Goal: Task Accomplishment & Management: Manage account settings

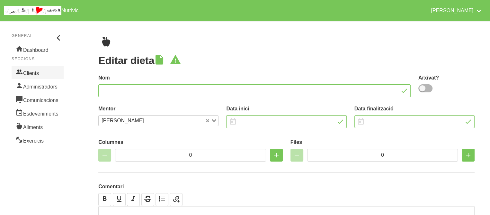
click at [22, 73] on icon at bounding box center [19, 72] width 8 height 10
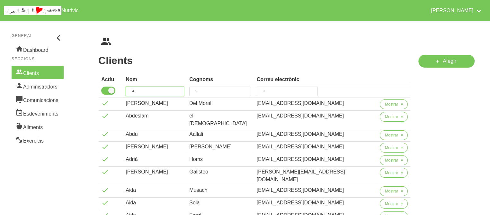
click at [168, 91] on input "search" at bounding box center [155, 91] width 59 height 10
click at [231, 93] on input "search" at bounding box center [219, 91] width 61 height 10
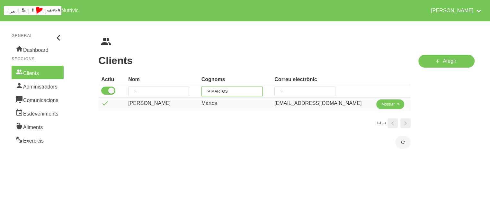
type input "MARTOS"
click at [385, 104] on span "Mostrar" at bounding box center [388, 104] width 13 height 6
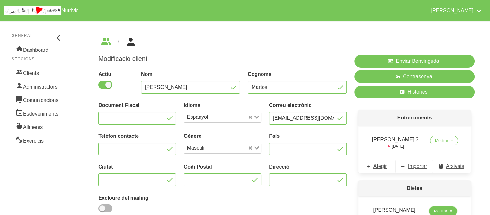
click at [441, 211] on span "Mostrar" at bounding box center [440, 211] width 13 height 6
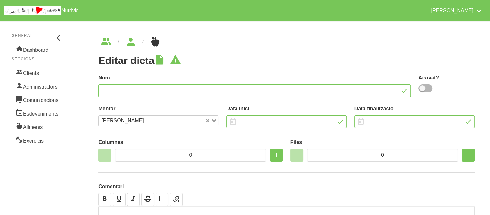
type input "[PERSON_NAME]"
type input "[DATE]"
type input "2"
type input "8"
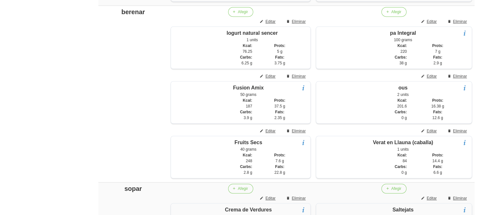
scroll to position [537, 0]
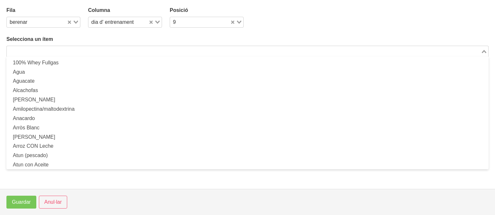
click at [143, 55] on input "Search for option" at bounding box center [243, 51] width 473 height 8
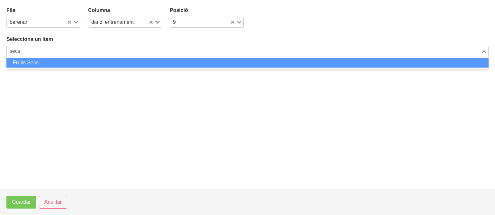
click at [139, 62] on li "Fruits Secs" at bounding box center [247, 62] width 482 height 9
type input "secs"
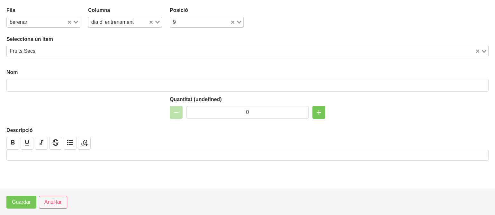
type input "Fruits Secs"
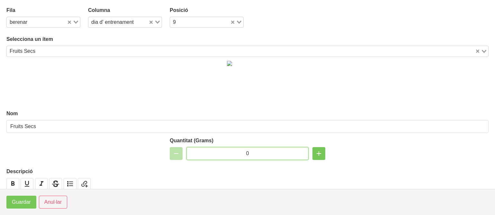
drag, startPoint x: 251, startPoint y: 153, endPoint x: 230, endPoint y: 154, distance: 20.6
click at [230, 154] on input "0" at bounding box center [247, 153] width 122 height 13
type input "50"
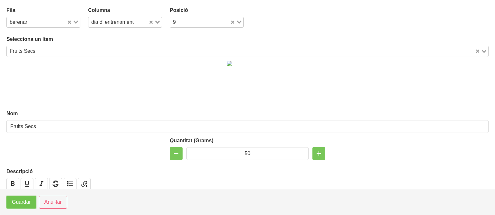
click at [26, 202] on span "Guardar" at bounding box center [21, 202] width 19 height 8
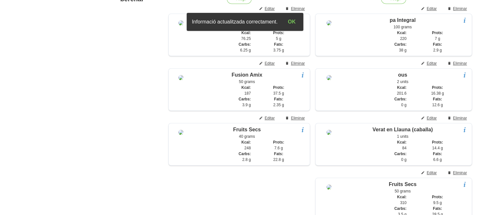
click at [57, 161] on aside "General Dashboard Seccions Clients Administradors Comunicacions Esdeveniments A…" at bounding box center [37, 21] width 83 height 1083
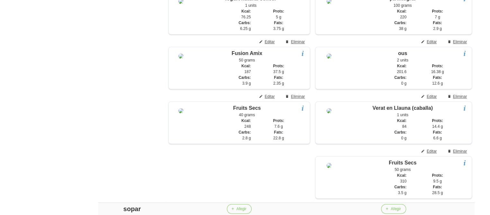
scroll to position [558, 0]
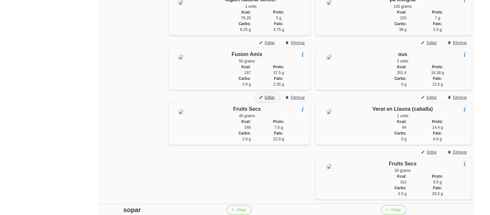
click at [269, 100] on span "Editar" at bounding box center [270, 98] width 10 height 6
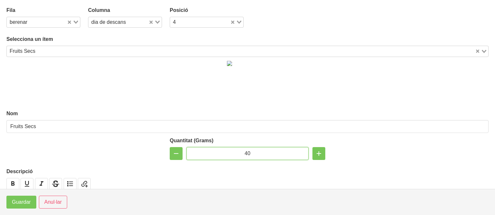
click at [244, 151] on input "40" at bounding box center [247, 153] width 122 height 13
type input "60"
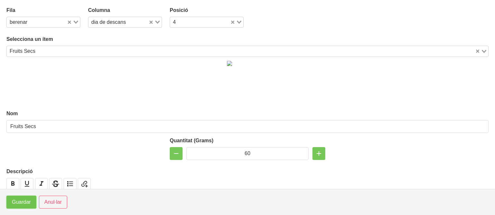
click at [30, 199] on span "Guardar" at bounding box center [21, 202] width 19 height 8
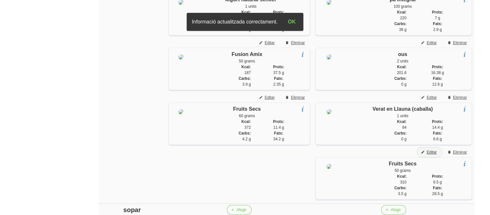
click at [431, 155] on span "Editar" at bounding box center [432, 152] width 10 height 6
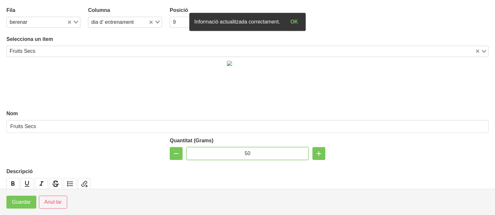
click at [245, 152] on input "50" at bounding box center [247, 153] width 122 height 13
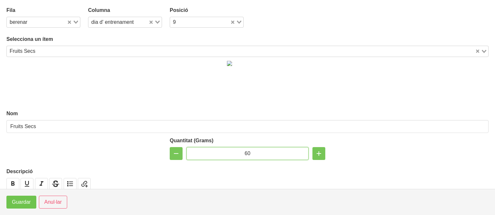
type input "60"
click at [15, 203] on span "Guardar" at bounding box center [21, 202] width 19 height 8
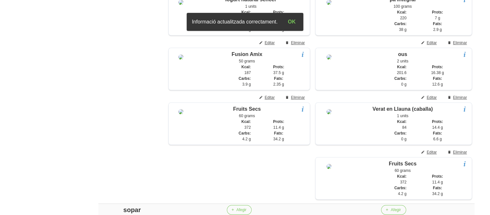
click at [44, 157] on aside "General Dashboard Seccions Clients Administradors Comunicacions Esdeveniments A…" at bounding box center [37, 0] width 83 height 1083
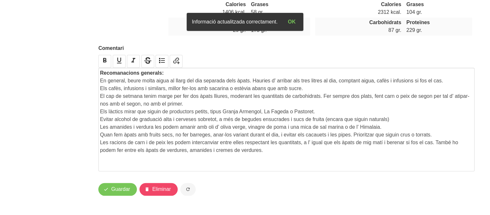
scroll to position [903, 0]
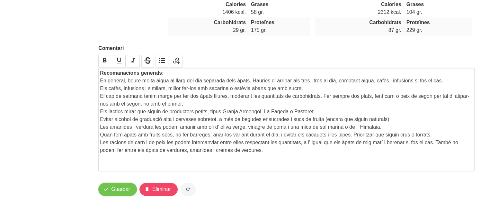
click at [118, 188] on span "Guardar" at bounding box center [120, 189] width 19 height 8
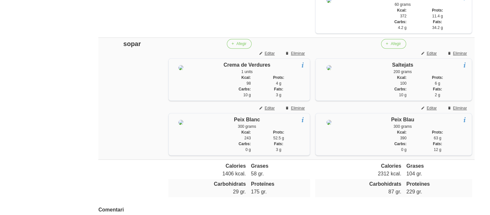
scroll to position [723, 0]
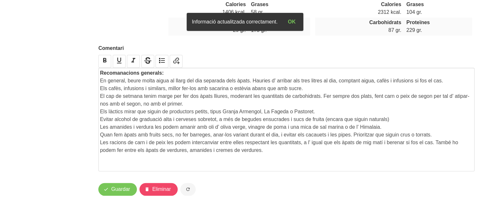
click at [114, 187] on span "Guardar" at bounding box center [120, 189] width 19 height 8
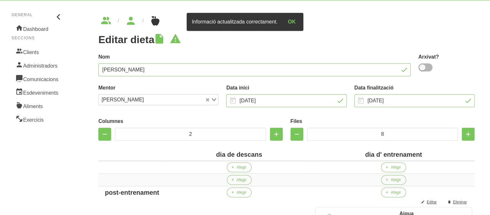
scroll to position [0, 0]
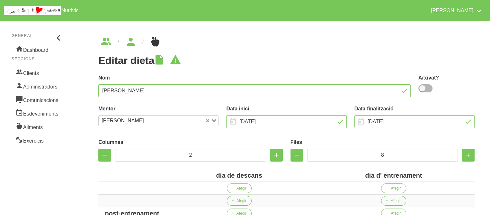
click at [39, 72] on link "Clients" at bounding box center [38, 73] width 52 height 14
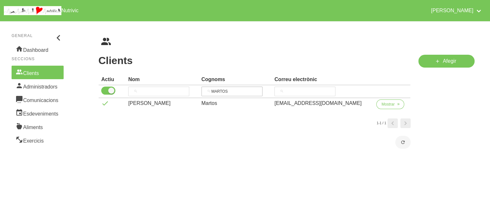
drag, startPoint x: 229, startPoint y: 97, endPoint x: 230, endPoint y: 94, distance: 3.9
click at [230, 94] on th "MARTOS" at bounding box center [235, 91] width 73 height 13
click at [230, 94] on input "MARTOS" at bounding box center [232, 91] width 61 height 10
type input "berro"
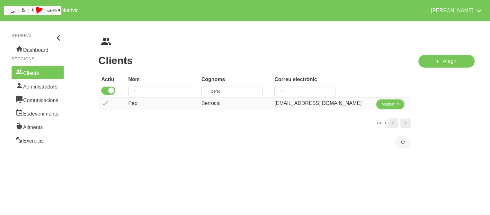
click at [383, 104] on span "Mostrar" at bounding box center [388, 104] width 13 height 6
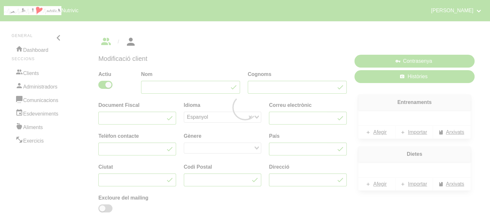
type input "Pep"
type input "Berrocal"
type input "[EMAIL_ADDRESS][DOMAIN_NAME]"
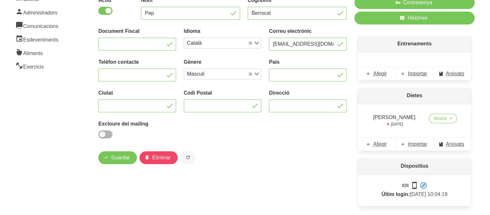
scroll to position [88, 0]
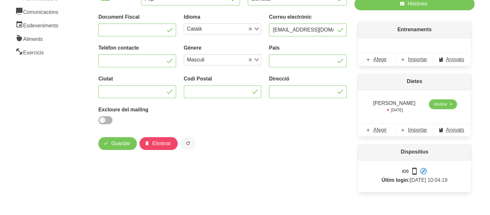
click at [440, 104] on span "Mostrar" at bounding box center [440, 104] width 13 height 6
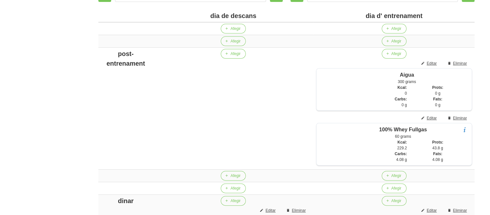
scroll to position [188, 0]
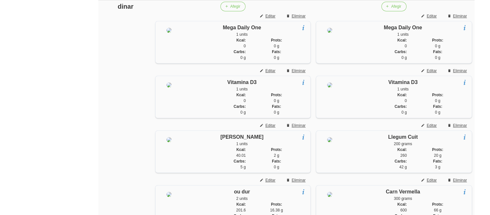
scroll to position [355, 0]
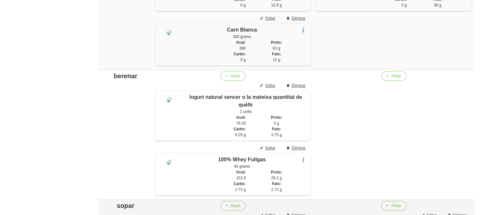
scroll to position [559, 0]
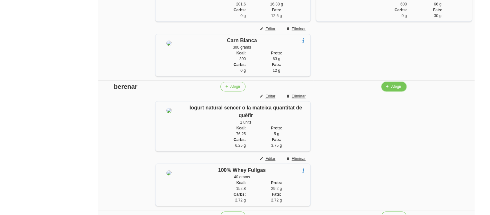
click at [396, 89] on span "Afegir" at bounding box center [396, 87] width 10 height 6
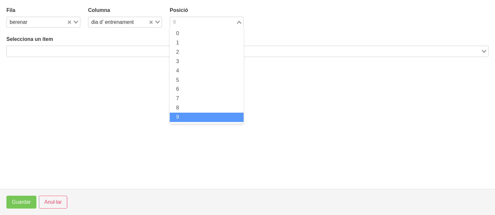
click at [209, 22] on input "Search for option" at bounding box center [203, 22] width 65 height 8
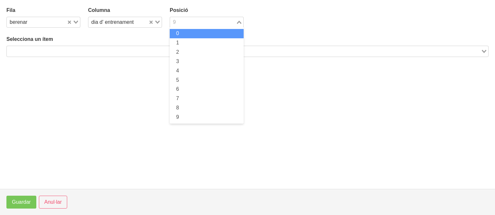
click at [204, 34] on li "0" at bounding box center [207, 33] width 74 height 9
click at [187, 51] on input "Search for option" at bounding box center [243, 51] width 473 height 8
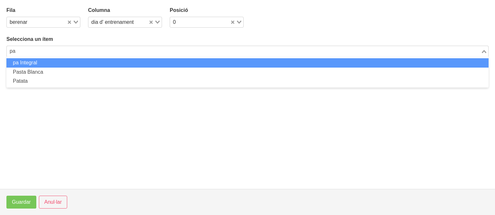
click at [166, 59] on li "pa Integral" at bounding box center [247, 62] width 482 height 9
type input "pa"
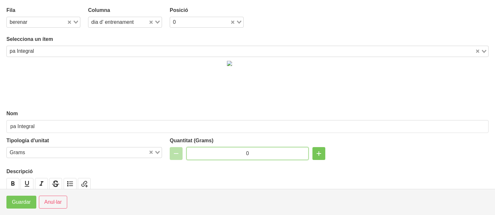
drag, startPoint x: 247, startPoint y: 149, endPoint x: 236, endPoint y: 149, distance: 11.3
click at [236, 149] on input "0" at bounding box center [247, 153] width 122 height 13
type input "70"
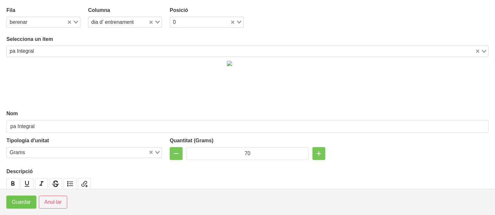
click at [24, 200] on span "Guardar" at bounding box center [21, 202] width 19 height 8
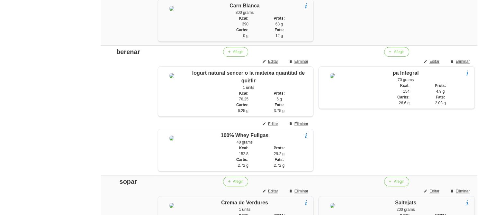
scroll to position [606, 0]
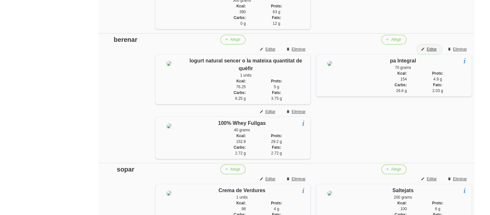
click at [434, 52] on span "Editar" at bounding box center [432, 49] width 10 height 6
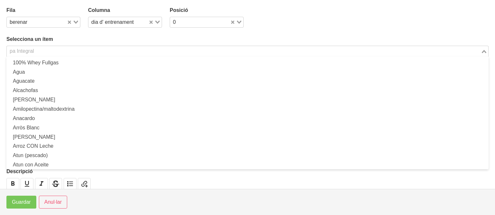
click at [167, 51] on input "Search for option" at bounding box center [243, 51] width 473 height 8
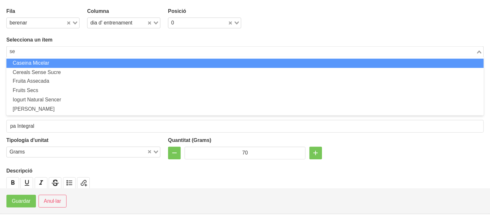
scroll to position [0, 0]
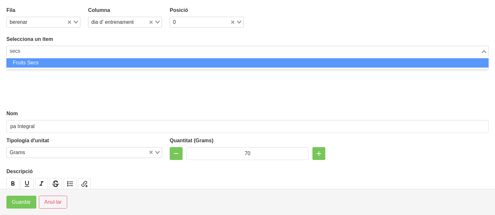
click at [190, 60] on li "Fruits Secs" at bounding box center [247, 62] width 482 height 9
type input "secs"
type input "Fruits Secs"
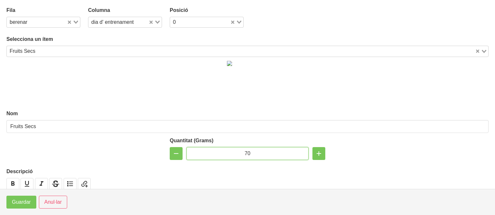
click at [245, 152] on input "70" at bounding box center [247, 153] width 122 height 13
type input "50"
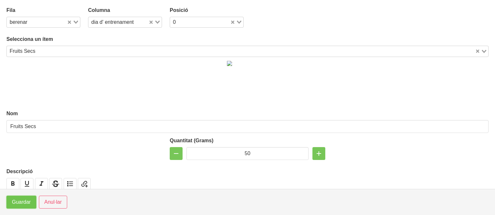
click at [22, 201] on span "Guardar" at bounding box center [21, 202] width 19 height 8
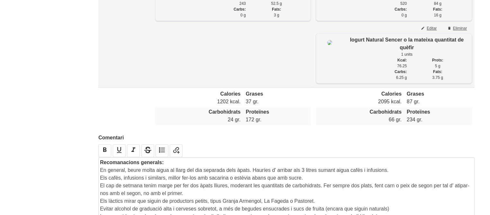
scroll to position [971, 0]
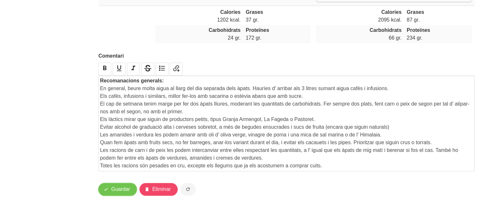
click at [120, 186] on span "Guardar" at bounding box center [120, 189] width 19 height 8
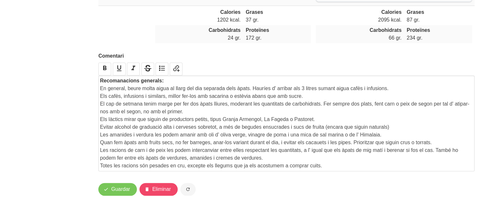
click at [283, 129] on p "Evitar alcohol de graduació alta i cerveses sobretot, a més de begudes ensucrad…" at bounding box center [286, 127] width 373 height 8
click at [116, 188] on span "Guardar" at bounding box center [120, 189] width 19 height 8
click at [114, 190] on span "Guardar" at bounding box center [120, 189] width 19 height 8
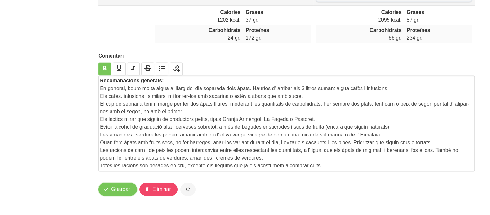
scroll to position [0, 0]
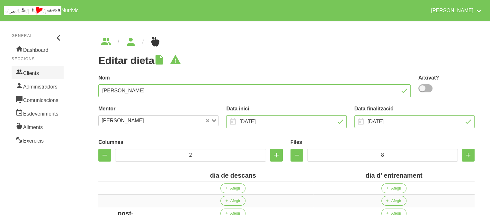
click at [37, 74] on link "Clients" at bounding box center [38, 73] width 52 height 14
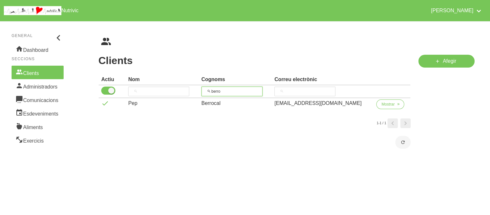
click at [226, 92] on input "berro" at bounding box center [232, 91] width 61 height 10
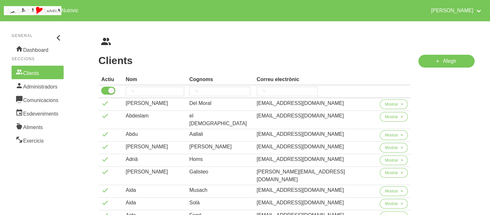
click at [237, 46] on ul "breadcrumbs" at bounding box center [286, 42] width 376 height 10
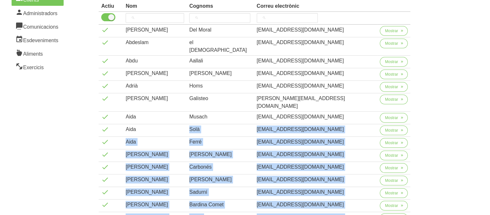
scroll to position [127, 0]
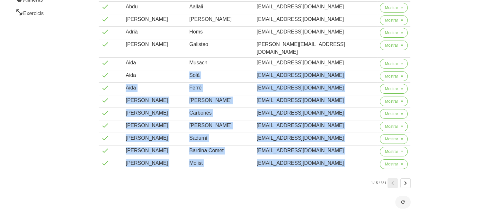
drag, startPoint x: 178, startPoint y: 195, endPoint x: 84, endPoint y: 238, distance: 103.0
click at [84, 214] on html "Nutrivic [PERSON_NAME] General Dashboard Seccions Clients Administradors Comuni…" at bounding box center [245, 48] width 490 height 351
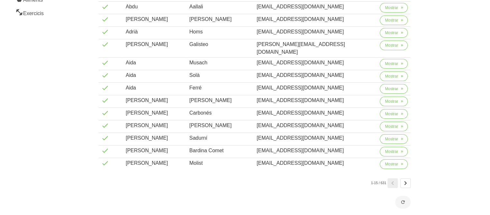
click at [455, 69] on div "Afegir" at bounding box center [447, 67] width 64 height 289
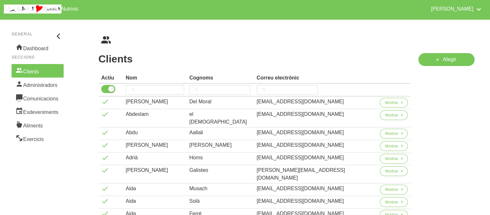
scroll to position [0, 0]
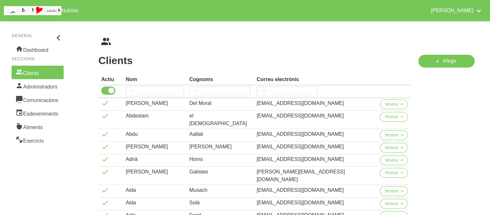
click at [348, 65] on h1 "Clients" at bounding box center [254, 61] width 312 height 12
click at [343, 33] on div "Clients Cognoms Correu electrònic Actiu Nom Cognoms Correu electrònic [PERSON_N…" at bounding box center [286, 186] width 407 height 330
